Goal: Connect with others: Connect with others

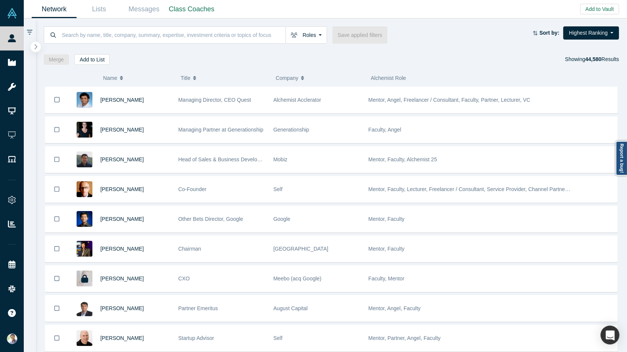
click at [37, 47] on icon "button" at bounding box center [36, 47] width 4 height 6
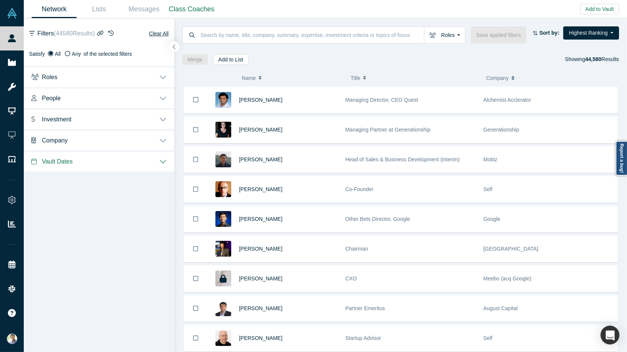
click at [174, 46] on icon "button" at bounding box center [174, 47] width 3 height 5
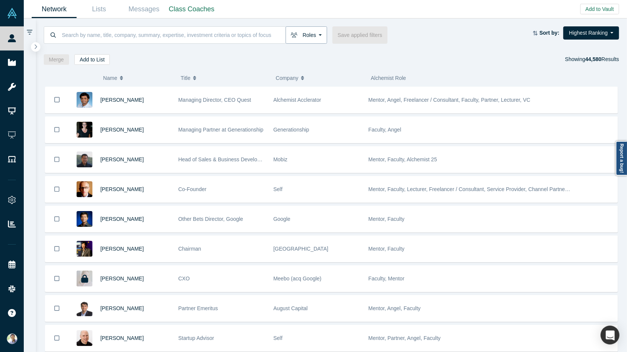
click at [315, 34] on button "Roles" at bounding box center [306, 34] width 41 height 17
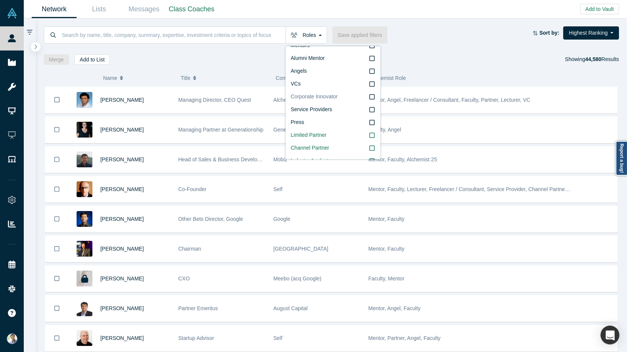
scroll to position [41, 0]
click at [420, 63] on div "Merge Add to List Showing 44,580 Results" at bounding box center [332, 59] width 576 height 11
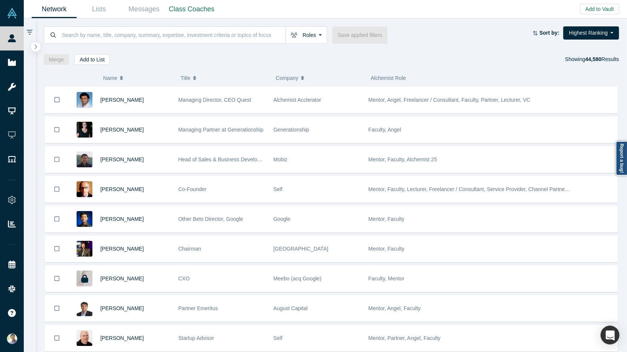
click at [162, 65] on div "( 0 ) Name Title Company Alchemist Role [PERSON_NAME] Managing Director, CEO Qu…" at bounding box center [332, 209] width 592 height 288
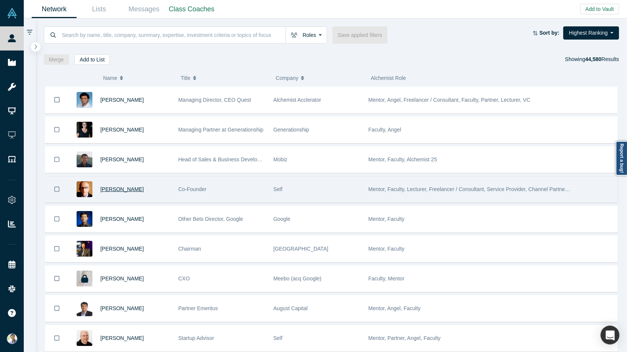
click at [110, 189] on span "[PERSON_NAME]" at bounding box center [121, 189] width 43 height 6
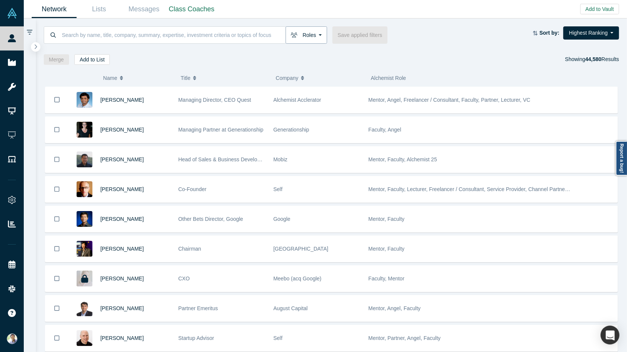
click at [317, 38] on button "Roles" at bounding box center [306, 34] width 41 height 17
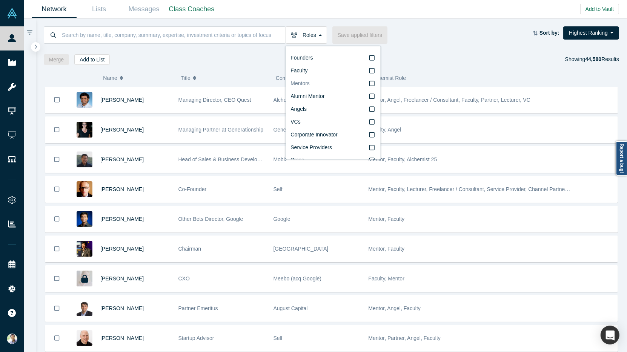
click at [372, 85] on icon at bounding box center [371, 84] width 5 height 6
click at [0, 0] on input "Mentors" at bounding box center [0, 0] width 0 height 0
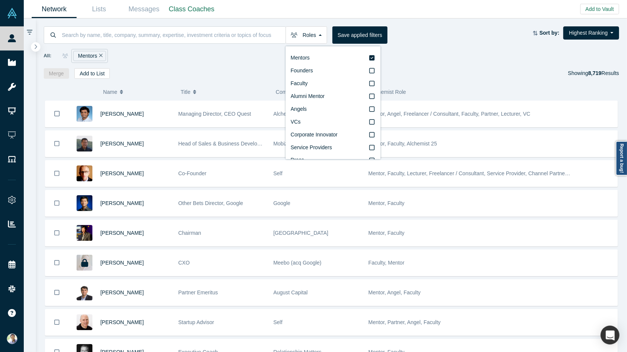
click at [502, 75] on div "Merge Add to List Showing 8,719 Results" at bounding box center [332, 73] width 576 height 11
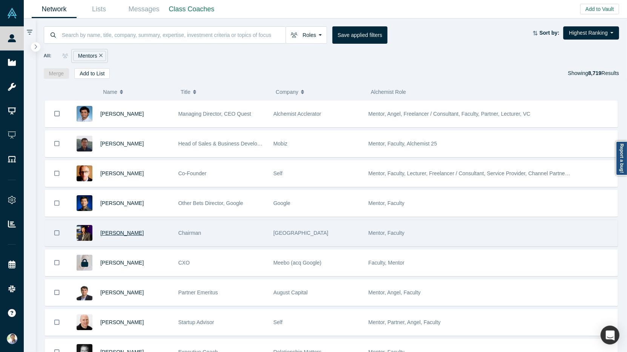
click at [112, 230] on span "[PERSON_NAME]" at bounding box center [121, 233] width 43 height 6
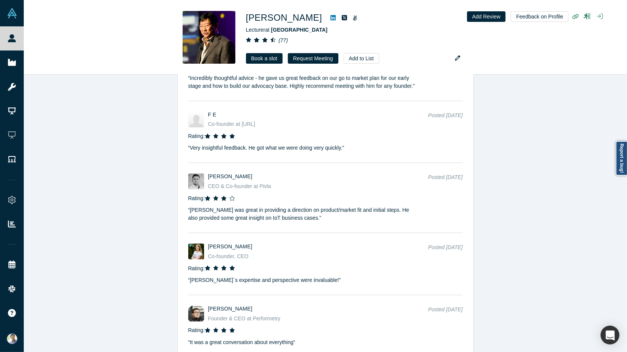
scroll to position [2248, 0]
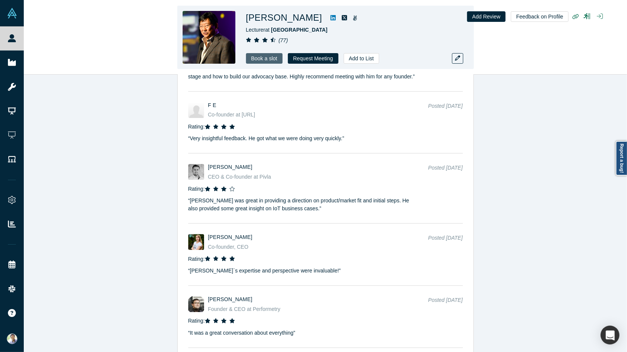
click at [260, 59] on link "Book a slot" at bounding box center [264, 58] width 37 height 11
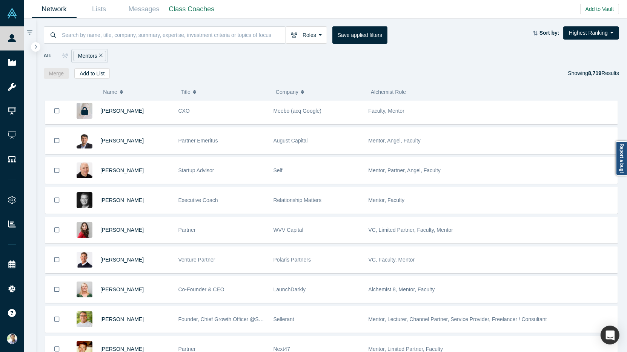
scroll to position [190, 0]
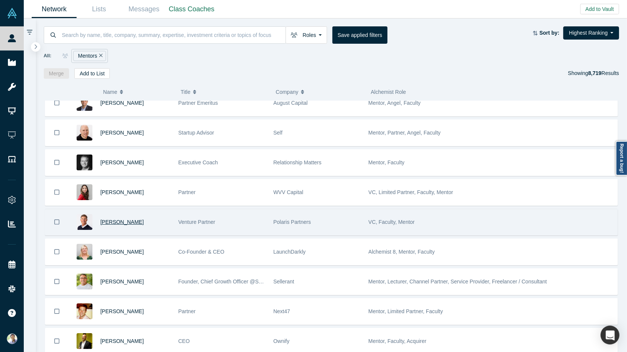
click at [110, 219] on span "[PERSON_NAME]" at bounding box center [121, 222] width 43 height 6
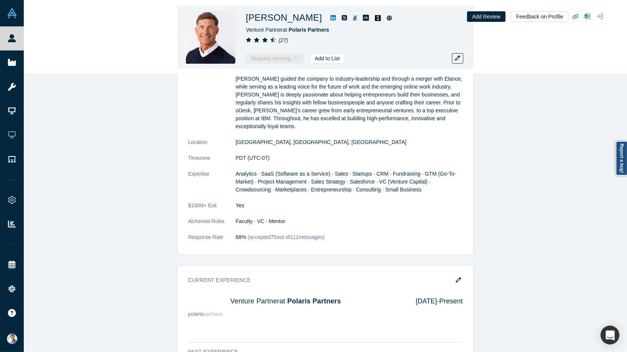
scroll to position [468, 0]
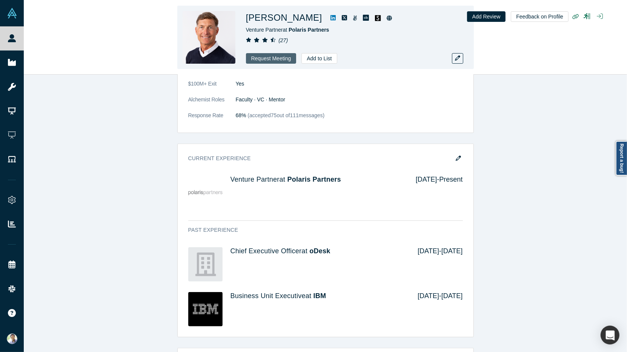
click at [274, 56] on button "Request Meeting" at bounding box center [271, 58] width 51 height 11
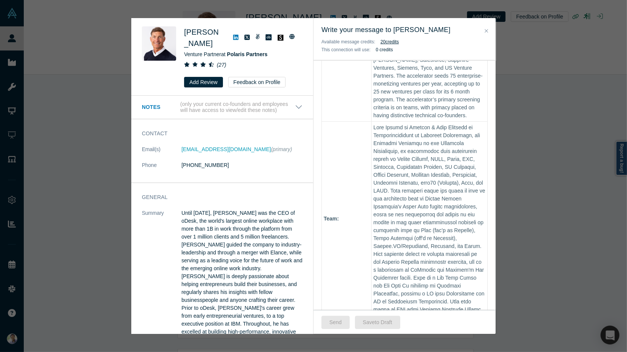
scroll to position [364, 0]
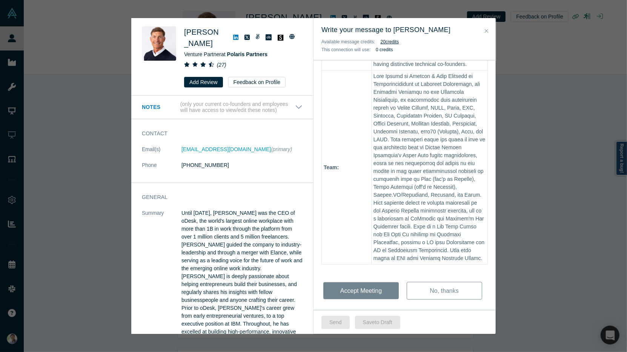
click at [489, 31] on button "Close" at bounding box center [487, 31] width 8 height 9
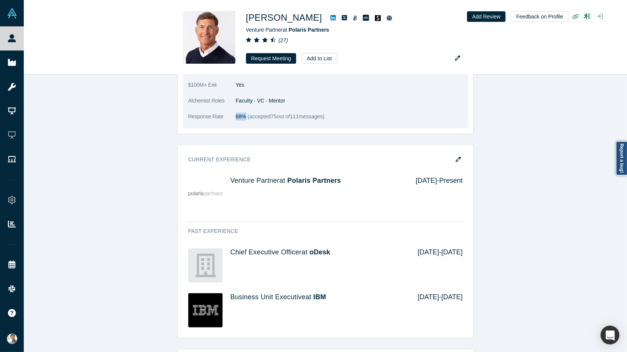
drag, startPoint x: 233, startPoint y: 108, endPoint x: 245, endPoint y: 106, distance: 11.8
click at [245, 106] on dl "Summary Until [DATE], [PERSON_NAME] was the CEO of oDesk, the world's largest o…" at bounding box center [325, 34] width 275 height 190
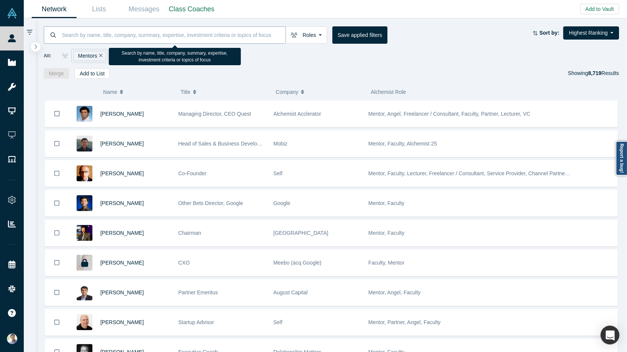
click at [91, 37] on input at bounding box center [173, 35] width 224 height 18
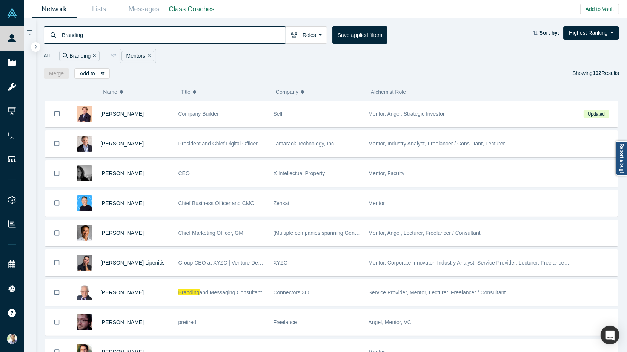
click at [71, 35] on input "Branding" at bounding box center [173, 35] width 224 height 18
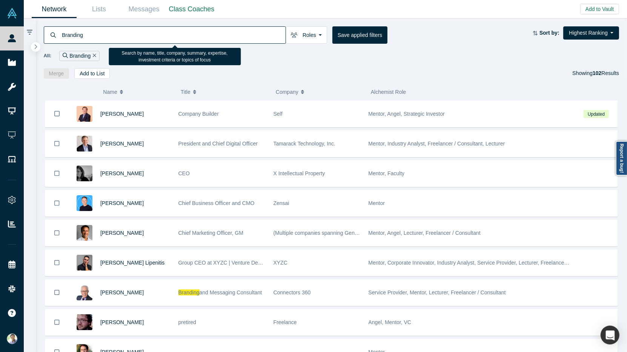
click at [71, 35] on input "Branding" at bounding box center [173, 35] width 224 height 18
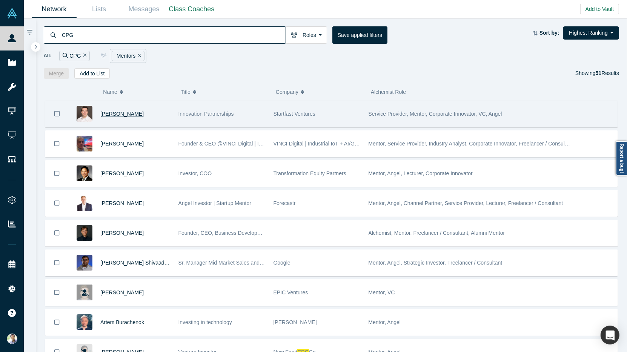
type input "CPG"
click at [116, 114] on span "[PERSON_NAME]" at bounding box center [121, 114] width 43 height 6
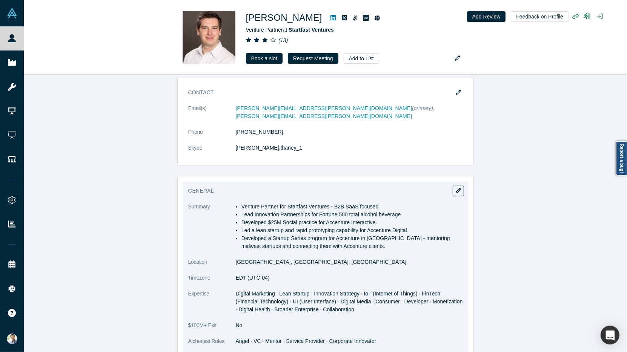
scroll to position [505, 0]
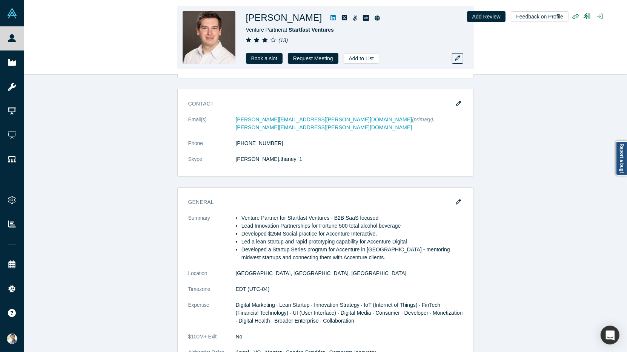
click at [330, 17] on icon at bounding box center [332, 18] width 5 height 6
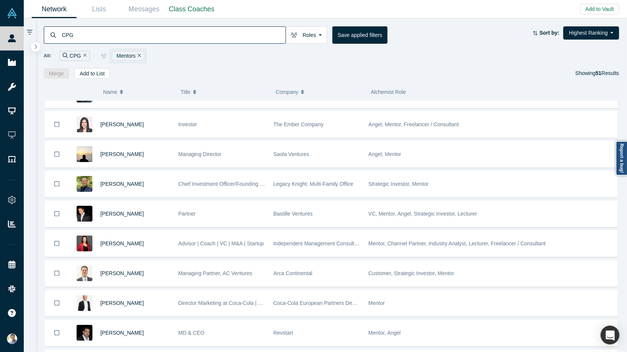
scroll to position [447, 0]
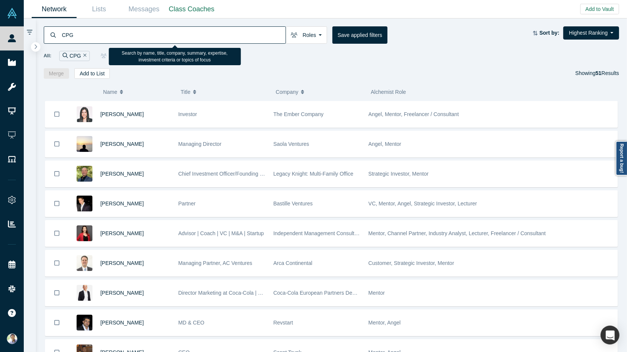
click at [68, 34] on input "CPG" at bounding box center [173, 35] width 224 height 18
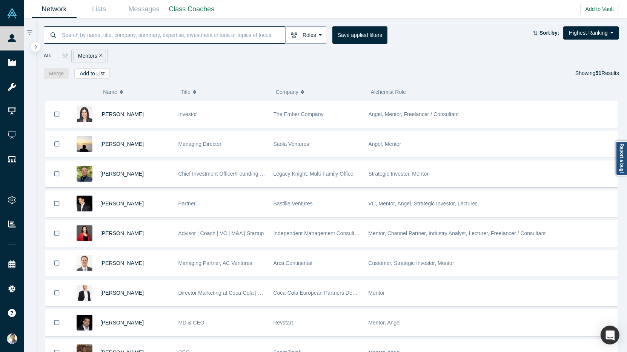
click at [314, 37] on button "Roles" at bounding box center [306, 34] width 41 height 17
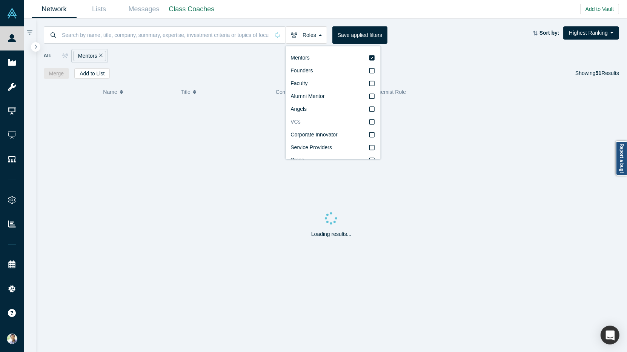
click at [372, 121] on icon at bounding box center [371, 122] width 5 height 6
click at [0, 0] on input "VCs" at bounding box center [0, 0] width 0 height 0
click at [372, 58] on icon at bounding box center [371, 58] width 5 height 6
click at [0, 0] on input "Mentors" at bounding box center [0, 0] width 0 height 0
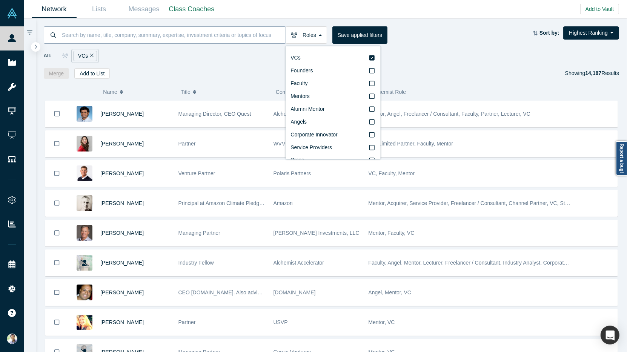
click at [129, 31] on input at bounding box center [173, 35] width 224 height 18
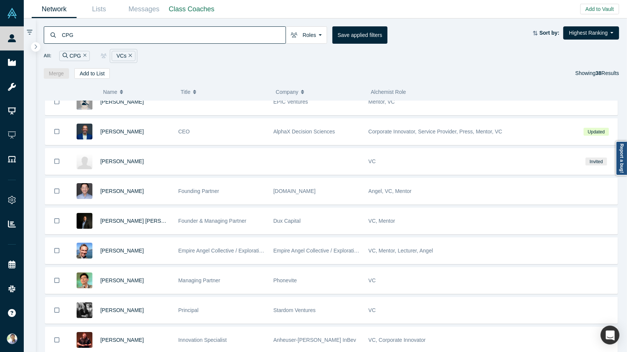
scroll to position [144, 0]
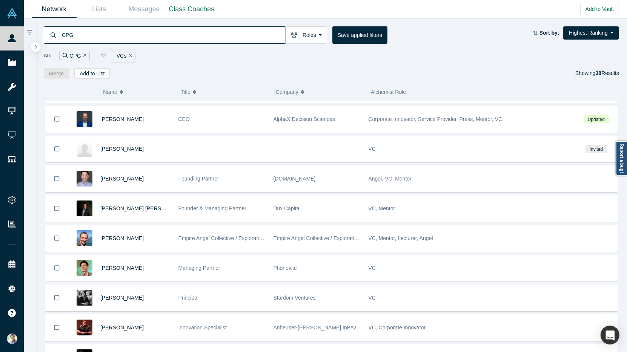
click at [67, 36] on input "CPG" at bounding box center [173, 35] width 224 height 18
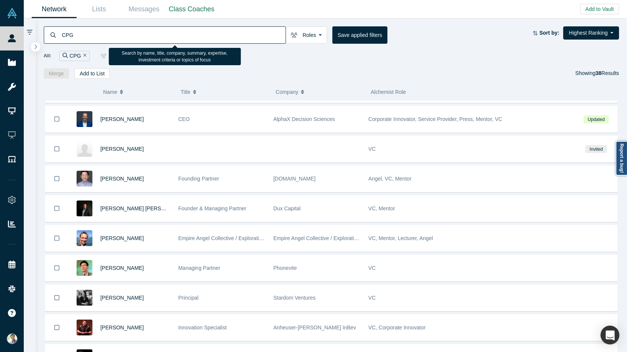
click at [67, 36] on input "CPG" at bounding box center [173, 35] width 224 height 18
type input "Consumer Packaged Goods"
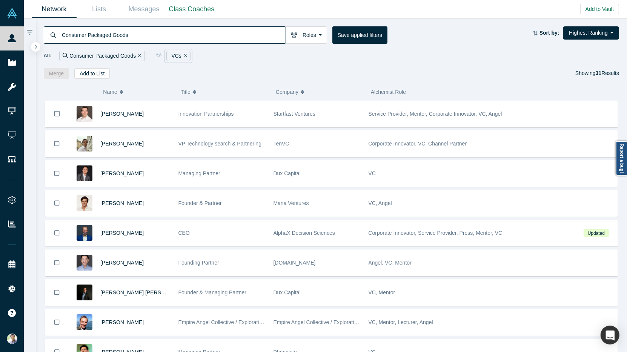
click at [137, 55] on button "Remove Filter" at bounding box center [139, 56] width 6 height 9
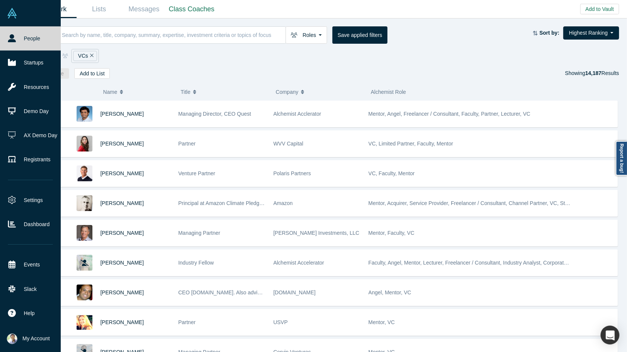
click at [20, 42] on link "People" at bounding box center [30, 38] width 61 height 24
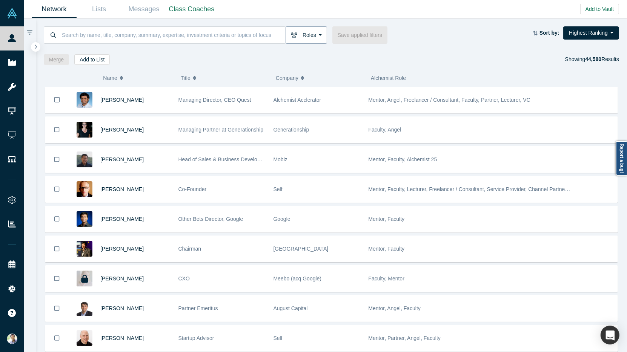
click at [304, 35] on button "Roles" at bounding box center [306, 34] width 41 height 17
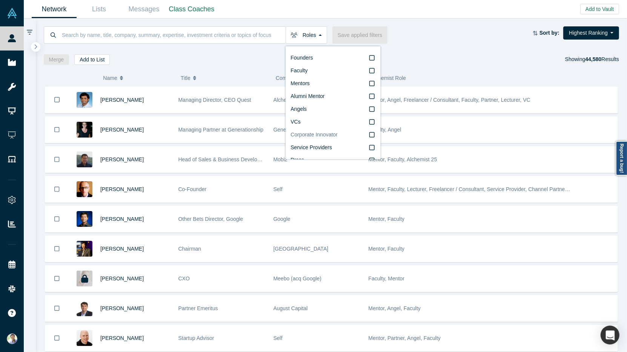
click at [372, 135] on icon at bounding box center [371, 135] width 5 height 6
click at [0, 0] on input "Corporate Innovator" at bounding box center [0, 0] width 0 height 0
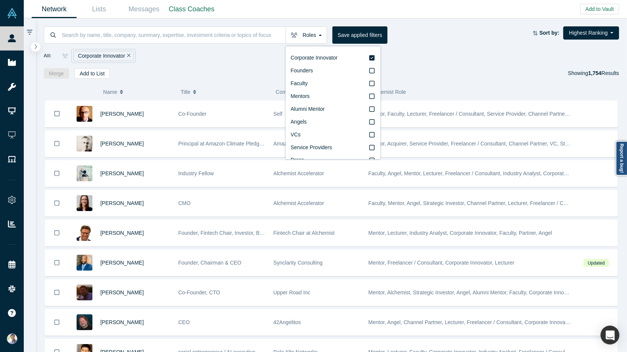
click at [243, 63] on div "Roles Corporate Innovator Founders Faculty Mentors Alumni Mentor Angels VCs Ser…" at bounding box center [332, 48] width 592 height 60
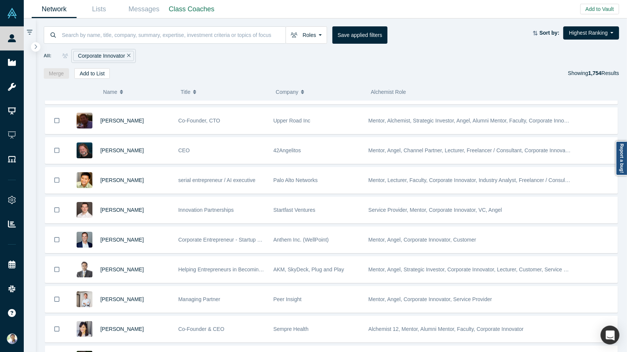
scroll to position [174, 0]
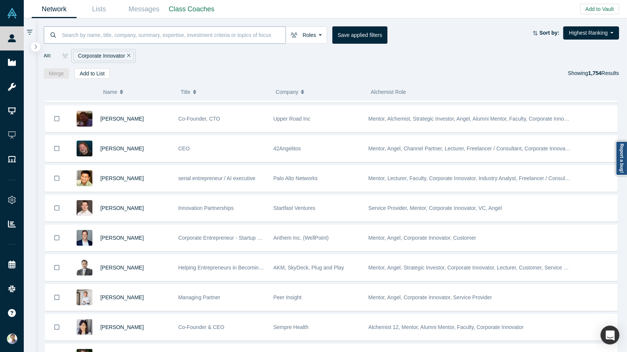
click at [107, 34] on input at bounding box center [173, 35] width 224 height 18
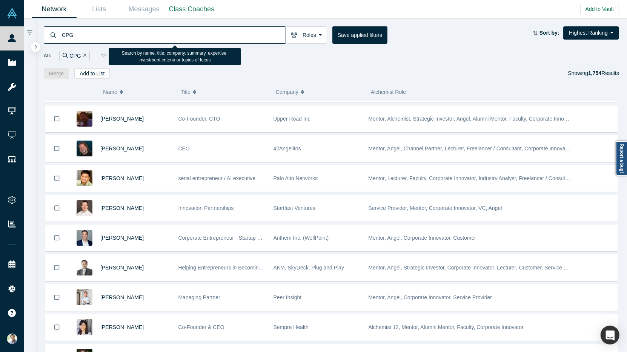
type input "CPG"
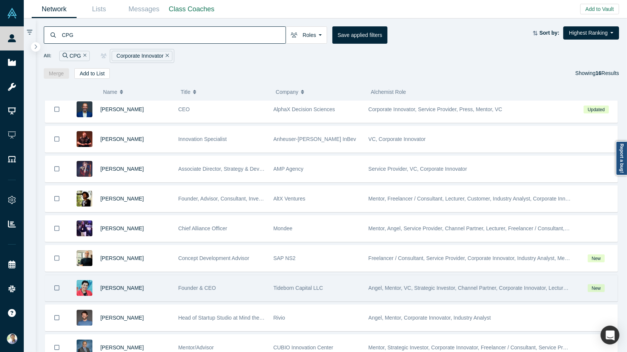
scroll to position [129, 0]
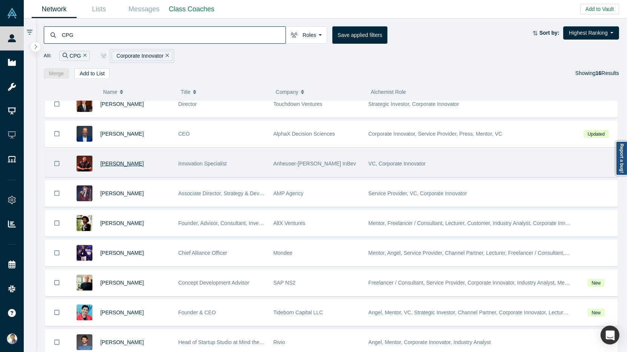
click at [108, 161] on span "[PERSON_NAME]" at bounding box center [121, 164] width 43 height 6
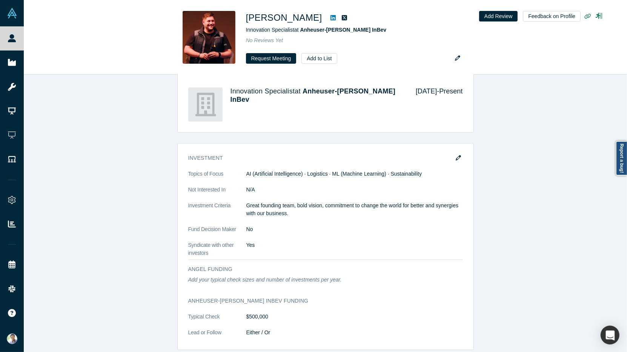
scroll to position [833, 0]
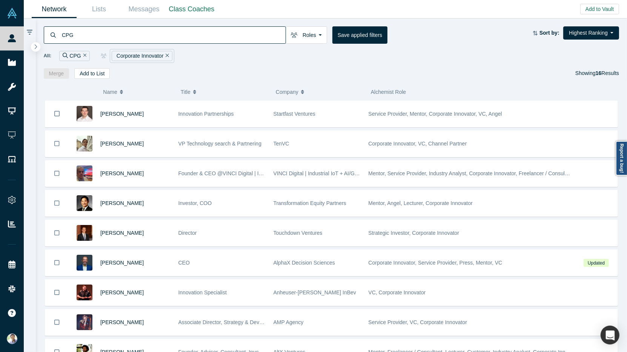
click at [166, 56] on icon "Remove Filter" at bounding box center [167, 55] width 3 height 5
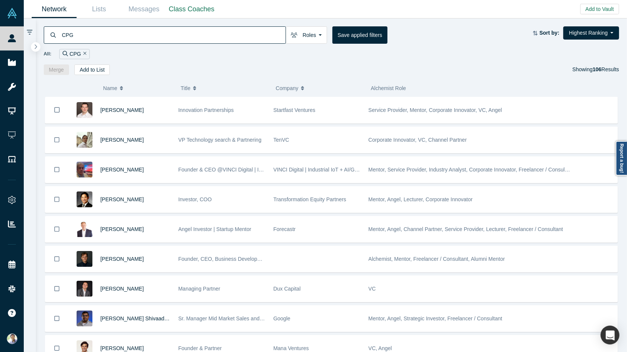
click at [83, 55] on icon "Remove Filter" at bounding box center [84, 53] width 3 height 5
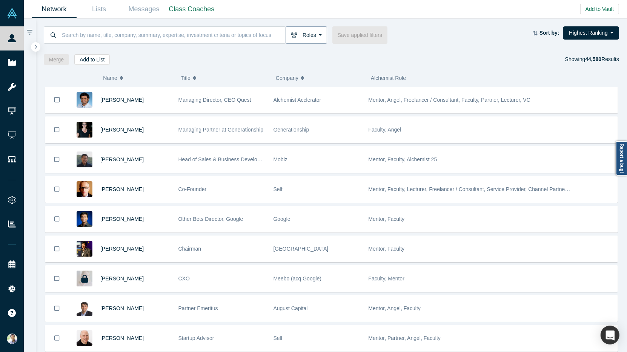
click at [319, 37] on button "Roles" at bounding box center [306, 34] width 41 height 17
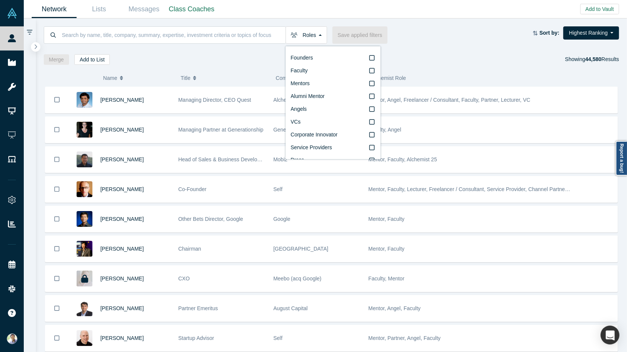
click at [158, 62] on div "Merge Add to List Showing 44,580 Results" at bounding box center [332, 59] width 576 height 11
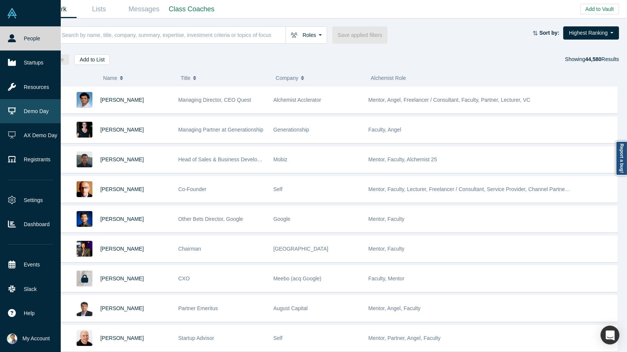
click at [34, 107] on link "Demo Day" at bounding box center [30, 111] width 61 height 24
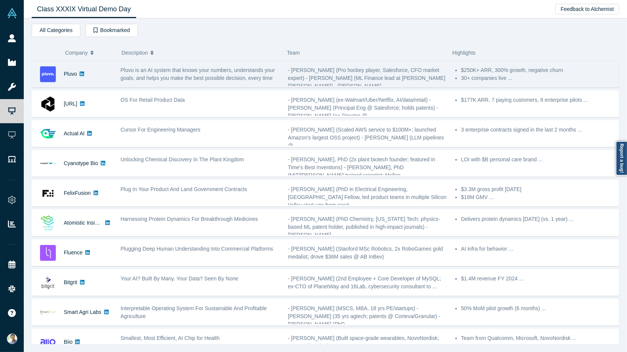
click at [221, 70] on span "Pluvo is an AI system that knows your numbers, understands your goals, and help…" at bounding box center [198, 74] width 154 height 14
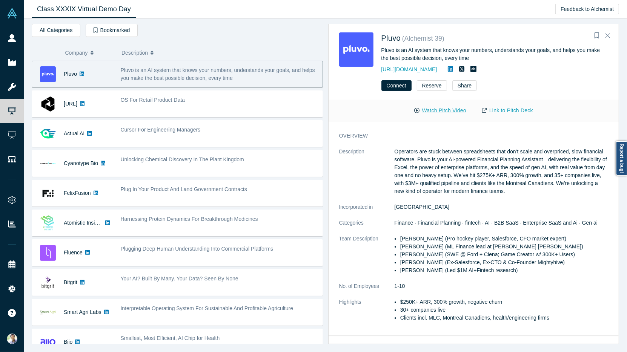
click at [455, 112] on button "Watch Pitch Video" at bounding box center [440, 110] width 68 height 13
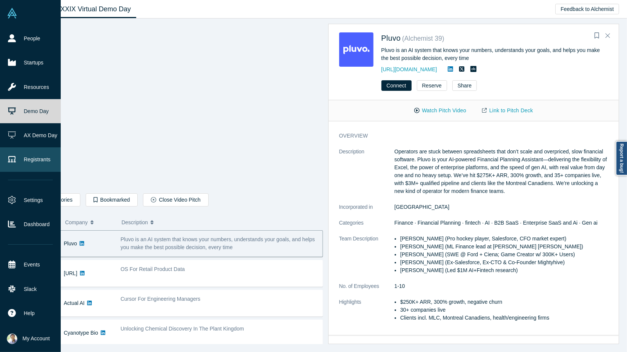
click at [30, 157] on link "Registrants" at bounding box center [30, 160] width 61 height 24
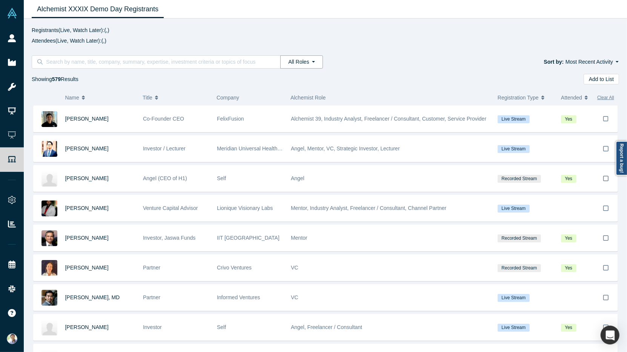
click at [313, 61] on button "All Roles" at bounding box center [301, 61] width 42 height 13
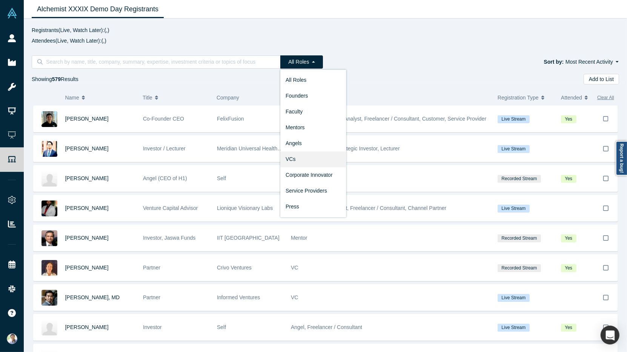
click at [316, 154] on link "VCs" at bounding box center [313, 159] width 66 height 16
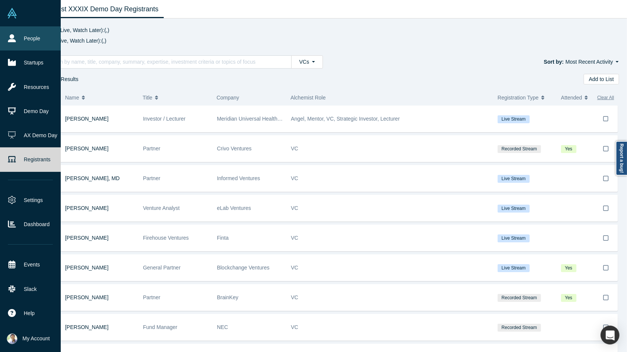
click at [35, 31] on link "People" at bounding box center [30, 38] width 61 height 24
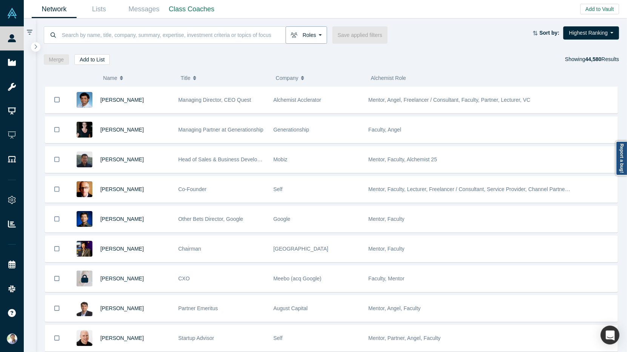
click at [314, 38] on button "Roles" at bounding box center [306, 34] width 41 height 17
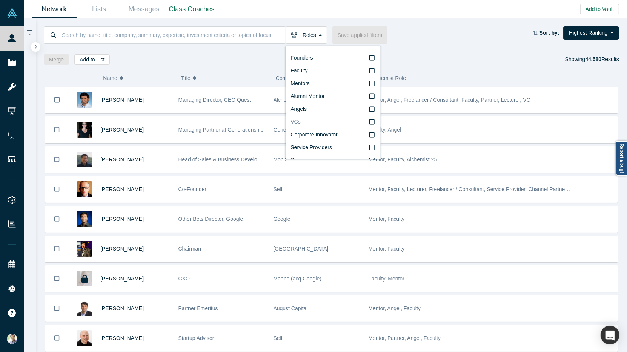
click at [375, 123] on label "VCs" at bounding box center [332, 122] width 85 height 13
click at [0, 0] on input "VCs" at bounding box center [0, 0] width 0 height 0
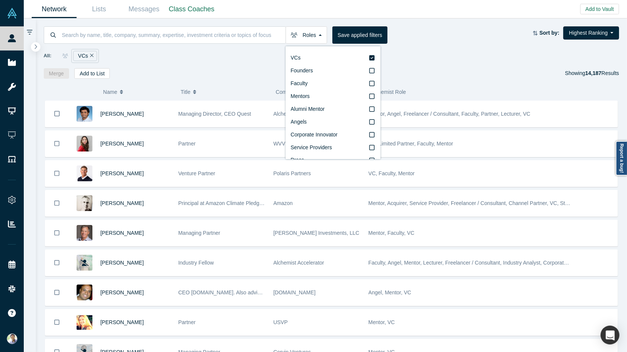
click at [172, 68] on div "Merge Add to List Showing 14,187 Results" at bounding box center [332, 73] width 576 height 11
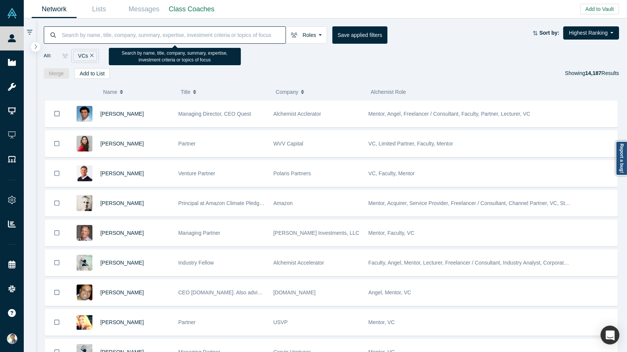
click at [114, 37] on input at bounding box center [173, 35] width 224 height 18
type input "CPG"
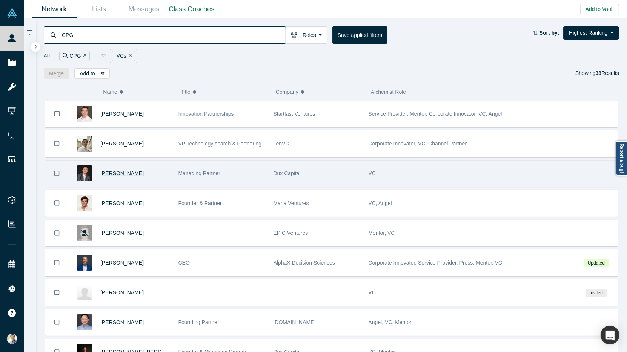
click at [114, 173] on span "[PERSON_NAME]" at bounding box center [121, 174] width 43 height 6
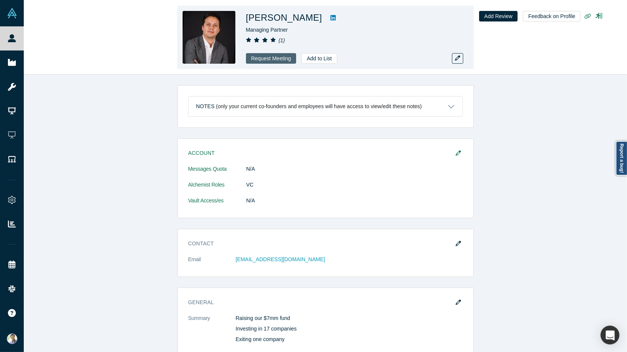
click at [268, 56] on button "Request Meeting" at bounding box center [271, 58] width 51 height 11
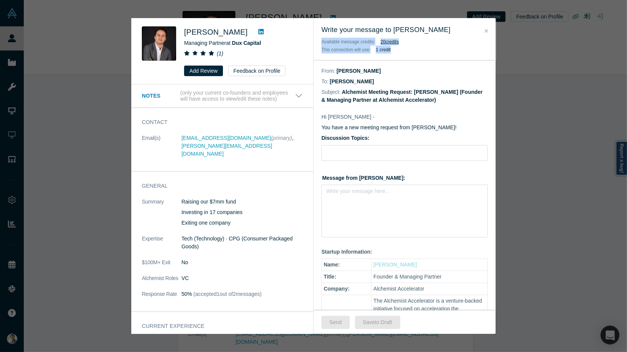
drag, startPoint x: 392, startPoint y: 50, endPoint x: 319, endPoint y: 39, distance: 74.4
click at [319, 39] on div "Write your message to [PERSON_NAME] Available message credits: 20 credit s This…" at bounding box center [405, 39] width 182 height 42
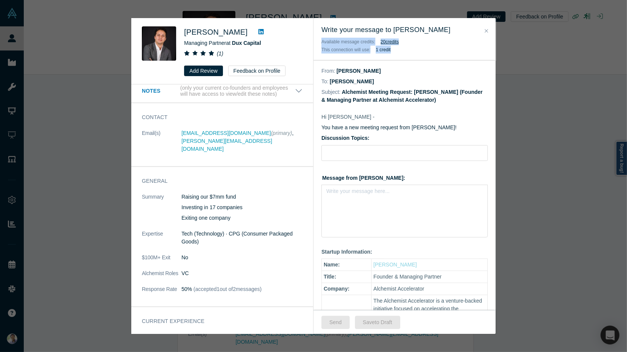
scroll to position [20, 0]
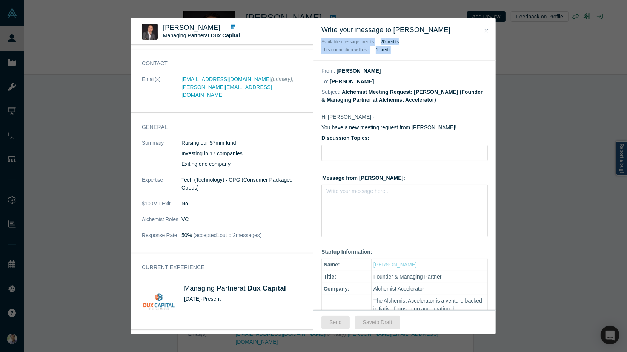
drag, startPoint x: 275, startPoint y: 229, endPoint x: 177, endPoint y: 223, distance: 98.7
click at [177, 223] on dl "Summary Raising our $7mm fund Investing in 17 companies Exiting one company Exp…" at bounding box center [222, 193] width 161 height 108
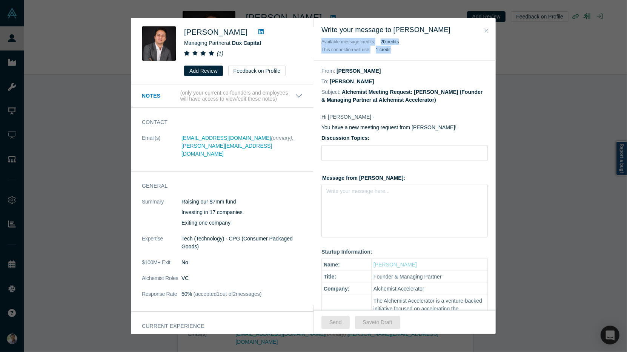
click at [486, 32] on icon "Close" at bounding box center [486, 30] width 3 height 5
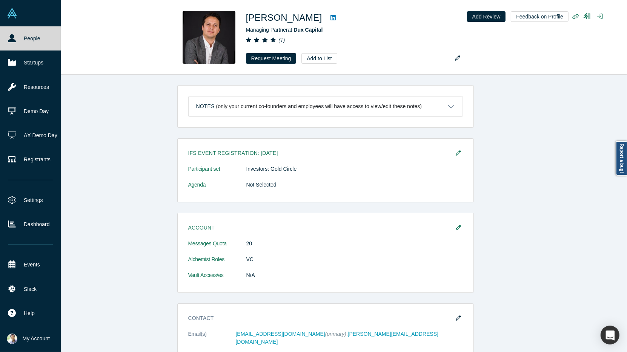
click at [18, 45] on link "People" at bounding box center [30, 38] width 61 height 24
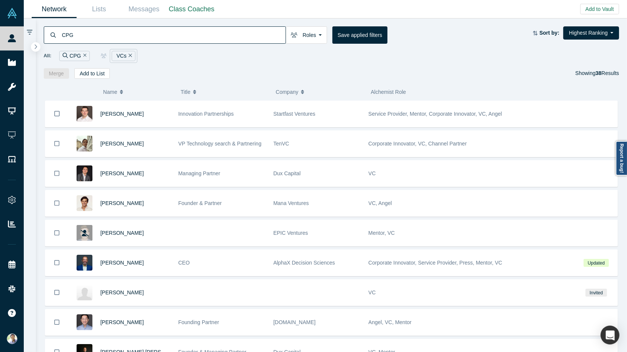
click at [129, 55] on icon "Remove Filter" at bounding box center [130, 55] width 3 height 5
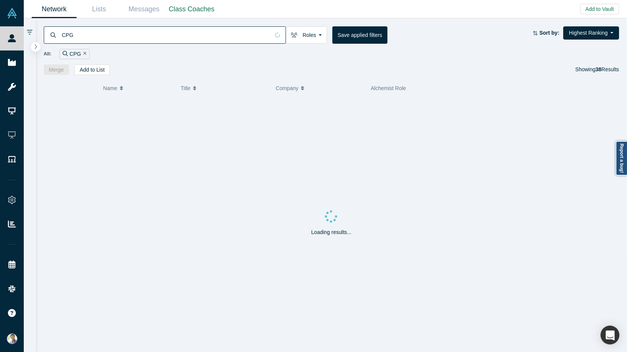
click at [83, 52] on icon "Remove Filter" at bounding box center [84, 53] width 3 height 5
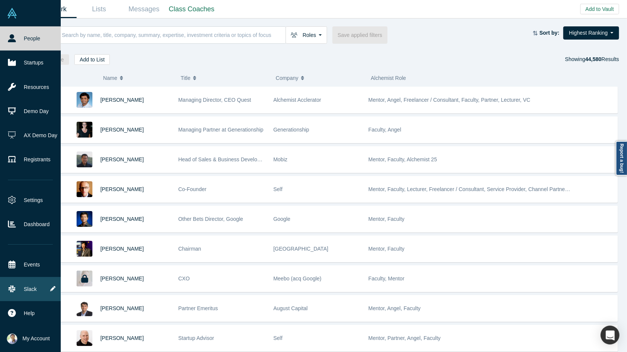
click at [28, 281] on link "Slack" at bounding box center [30, 289] width 61 height 24
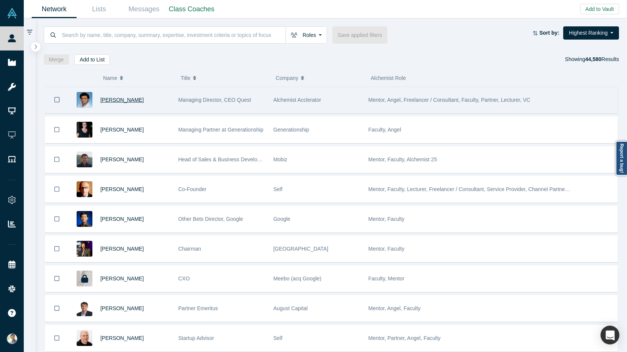
click at [115, 99] on span "[PERSON_NAME]" at bounding box center [121, 100] width 43 height 6
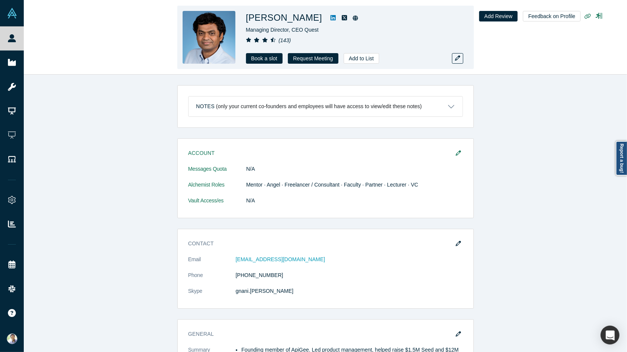
click at [334, 19] on icon at bounding box center [332, 18] width 5 height 6
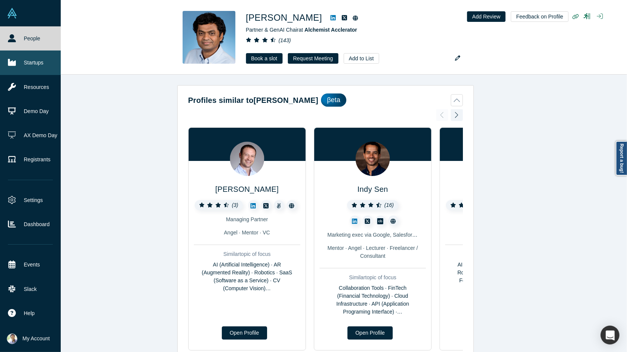
click at [26, 63] on link "Startups" at bounding box center [30, 63] width 61 height 24
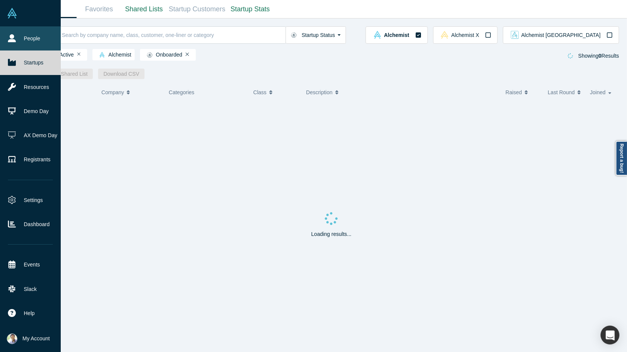
click at [20, 41] on link "People" at bounding box center [30, 38] width 61 height 24
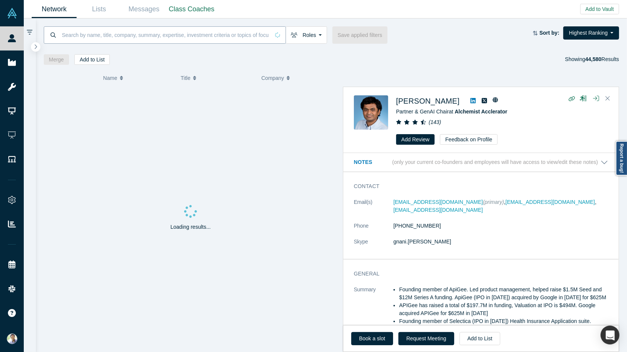
click at [90, 37] on input at bounding box center [165, 35] width 209 height 18
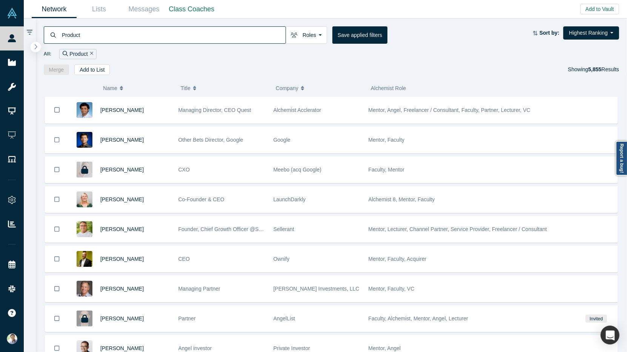
click at [37, 49] on button "button" at bounding box center [36, 47] width 10 height 10
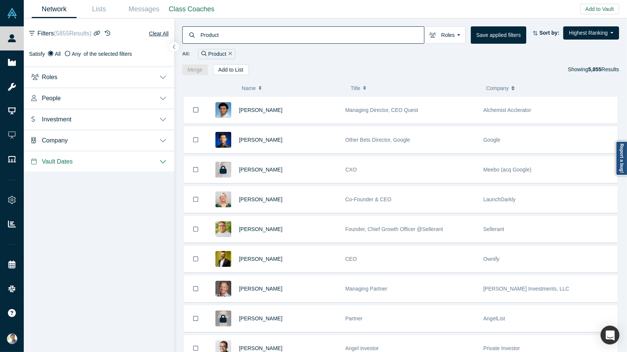
click at [165, 97] on button "People" at bounding box center [99, 97] width 151 height 21
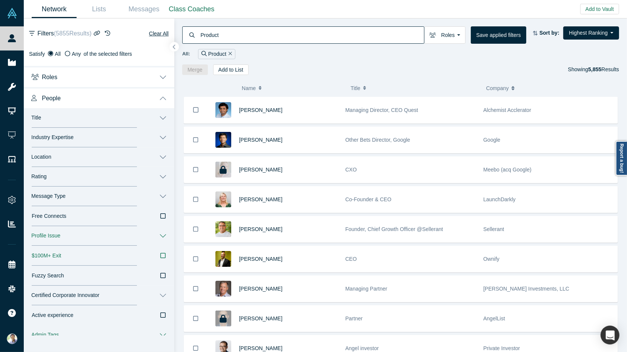
click at [164, 175] on button "Rating" at bounding box center [99, 177] width 151 height 20
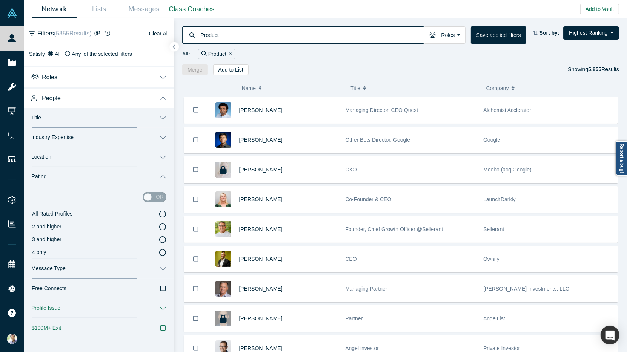
scroll to position [9, 0]
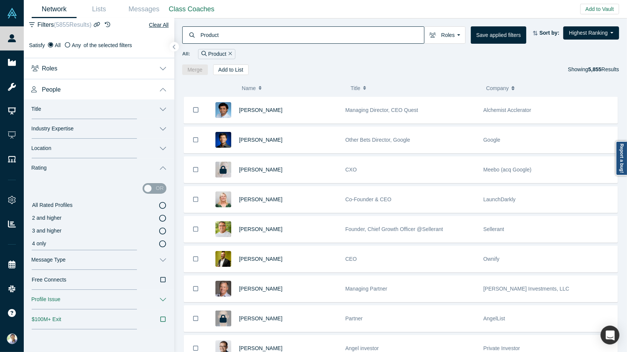
click at [166, 230] on icon at bounding box center [162, 231] width 7 height 7
click at [0, 0] on input "3 and higher" at bounding box center [0, 0] width 0 height 0
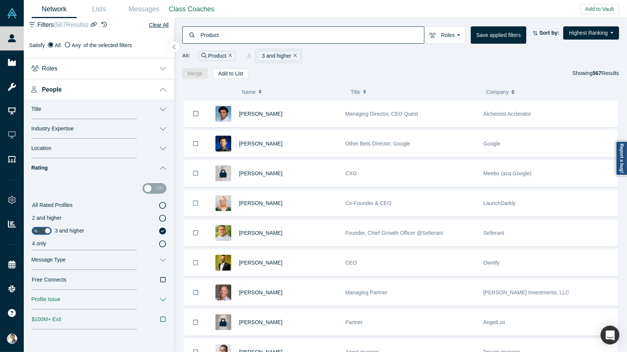
click at [175, 48] on icon "button" at bounding box center [174, 47] width 4 height 6
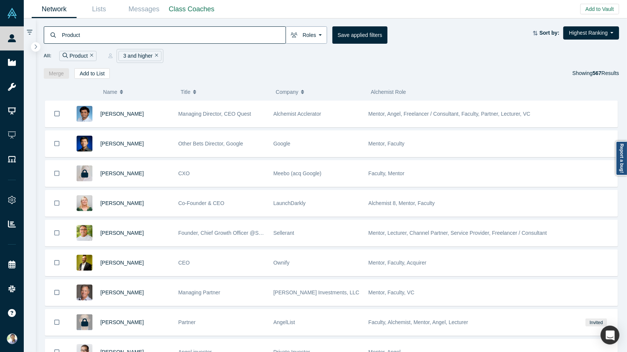
click at [312, 37] on button "Roles" at bounding box center [306, 34] width 41 height 17
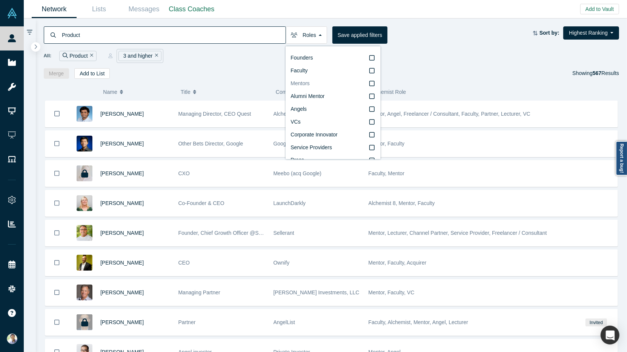
click at [373, 82] on icon at bounding box center [371, 84] width 5 height 6
click at [0, 0] on input "Mentors" at bounding box center [0, 0] width 0 height 0
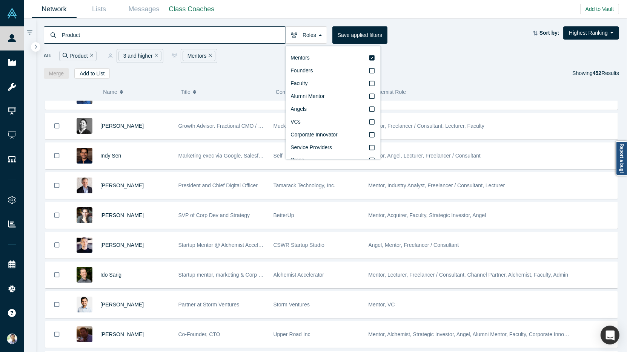
scroll to position [460, 0]
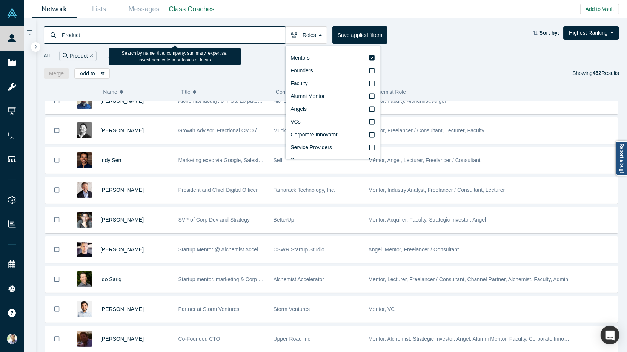
click at [70, 36] on input "Product" at bounding box center [173, 35] width 224 height 18
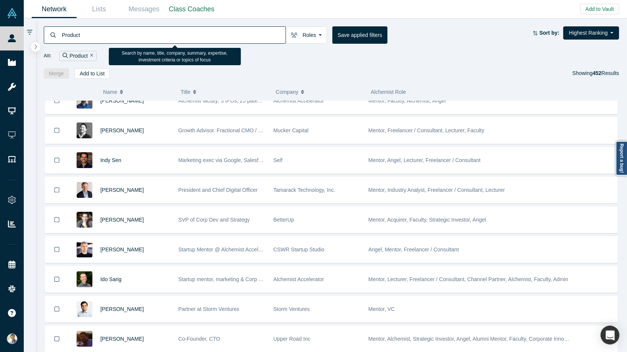
click at [70, 36] on input "Product" at bounding box center [173, 35] width 224 height 18
type input "A"
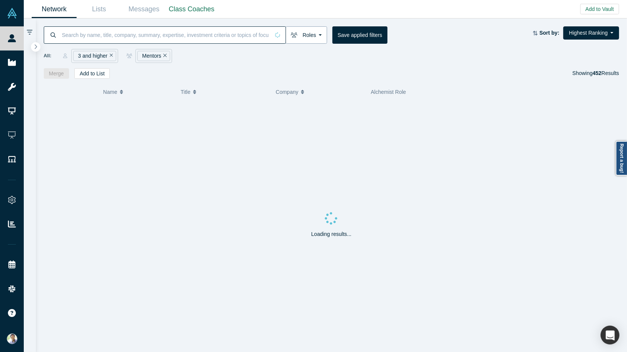
click at [314, 37] on button "Roles" at bounding box center [306, 34] width 41 height 17
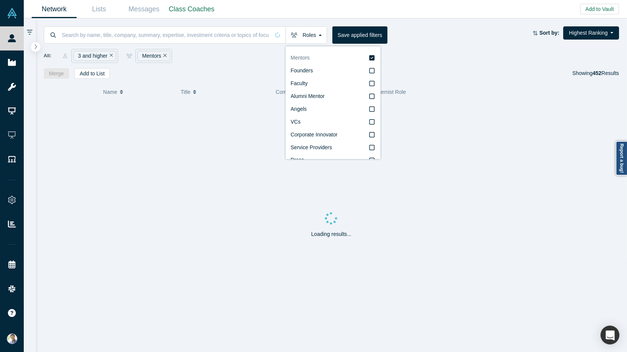
click at [373, 58] on icon at bounding box center [371, 57] width 5 height 5
click at [0, 0] on input "Mentors" at bounding box center [0, 0] width 0 height 0
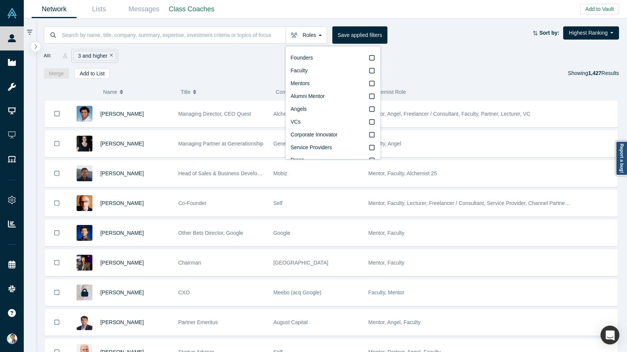
click at [168, 71] on div "Merge Add to List Showing 1,427 Results" at bounding box center [332, 73] width 576 height 11
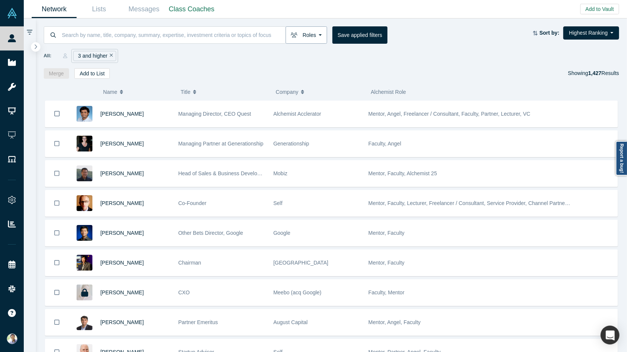
click at [322, 38] on button "Roles" at bounding box center [306, 34] width 41 height 17
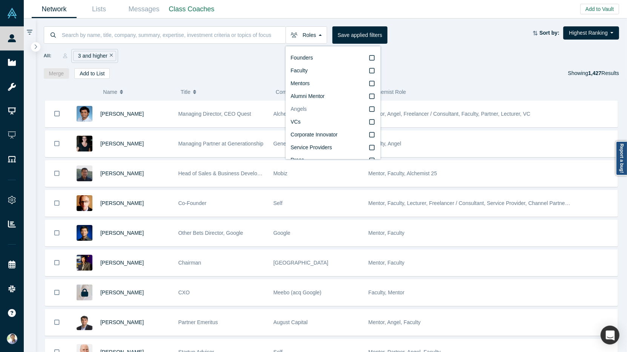
click at [373, 111] on icon at bounding box center [371, 109] width 5 height 6
click at [0, 0] on input "Angels" at bounding box center [0, 0] width 0 height 0
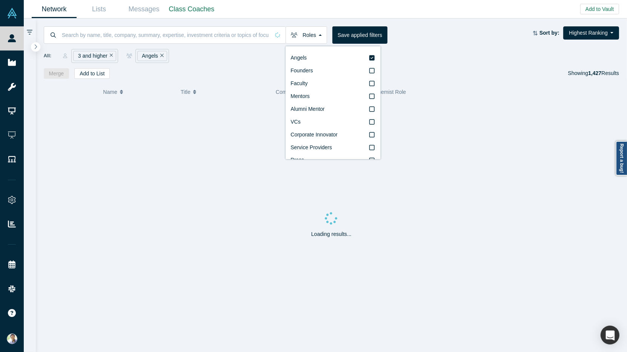
click at [218, 69] on div "Merge Add to List Showing 1,427 Results" at bounding box center [332, 73] width 576 height 11
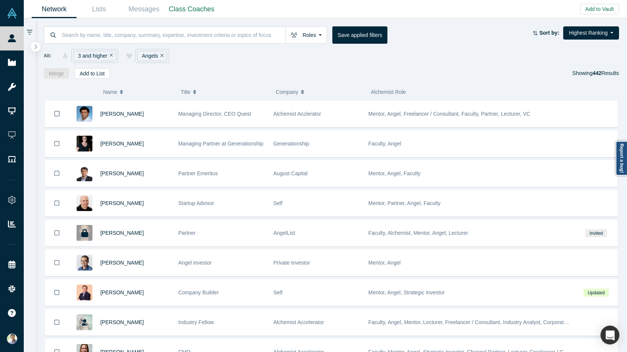
click at [111, 55] on icon "Remove Filter" at bounding box center [111, 55] width 3 height 5
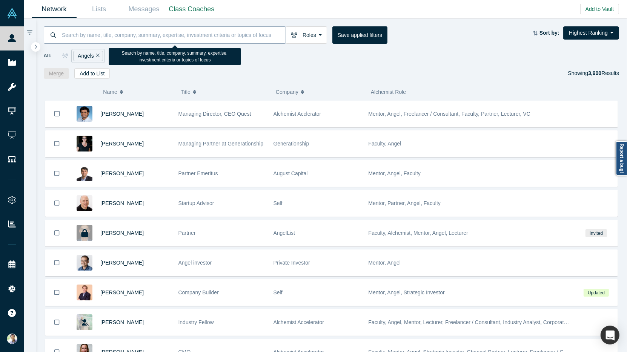
click at [198, 40] on input at bounding box center [173, 35] width 224 height 18
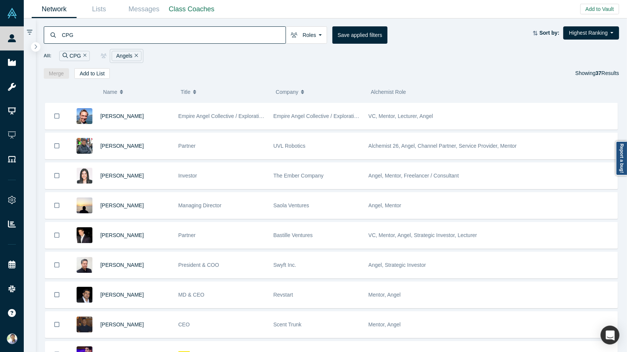
scroll to position [286, 0]
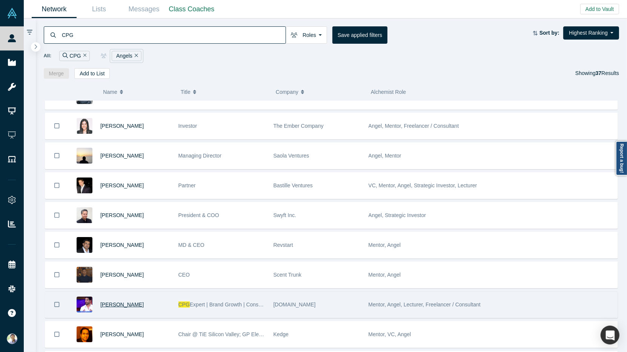
type input "CPG"
click at [122, 302] on span "[PERSON_NAME]" at bounding box center [121, 305] width 43 height 6
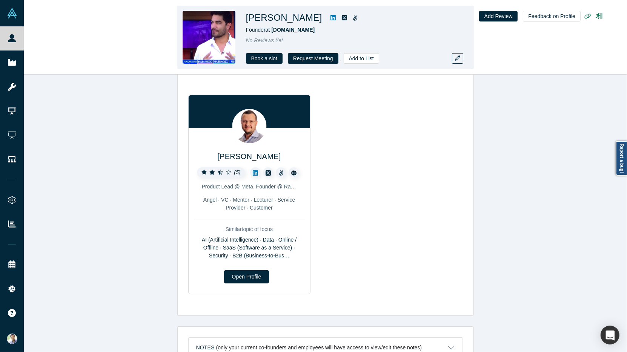
scroll to position [16, 0]
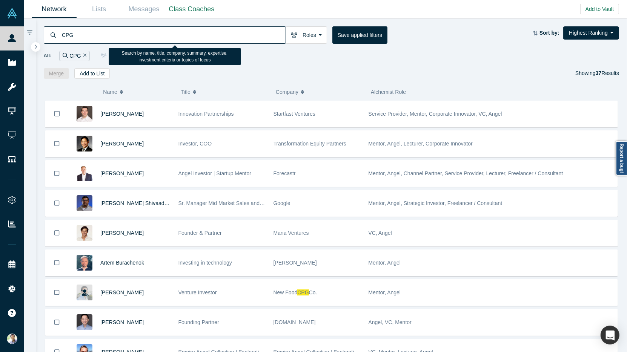
click at [69, 37] on input "CPG" at bounding box center [173, 35] width 224 height 18
